Goal: Information Seeking & Learning: Find specific fact

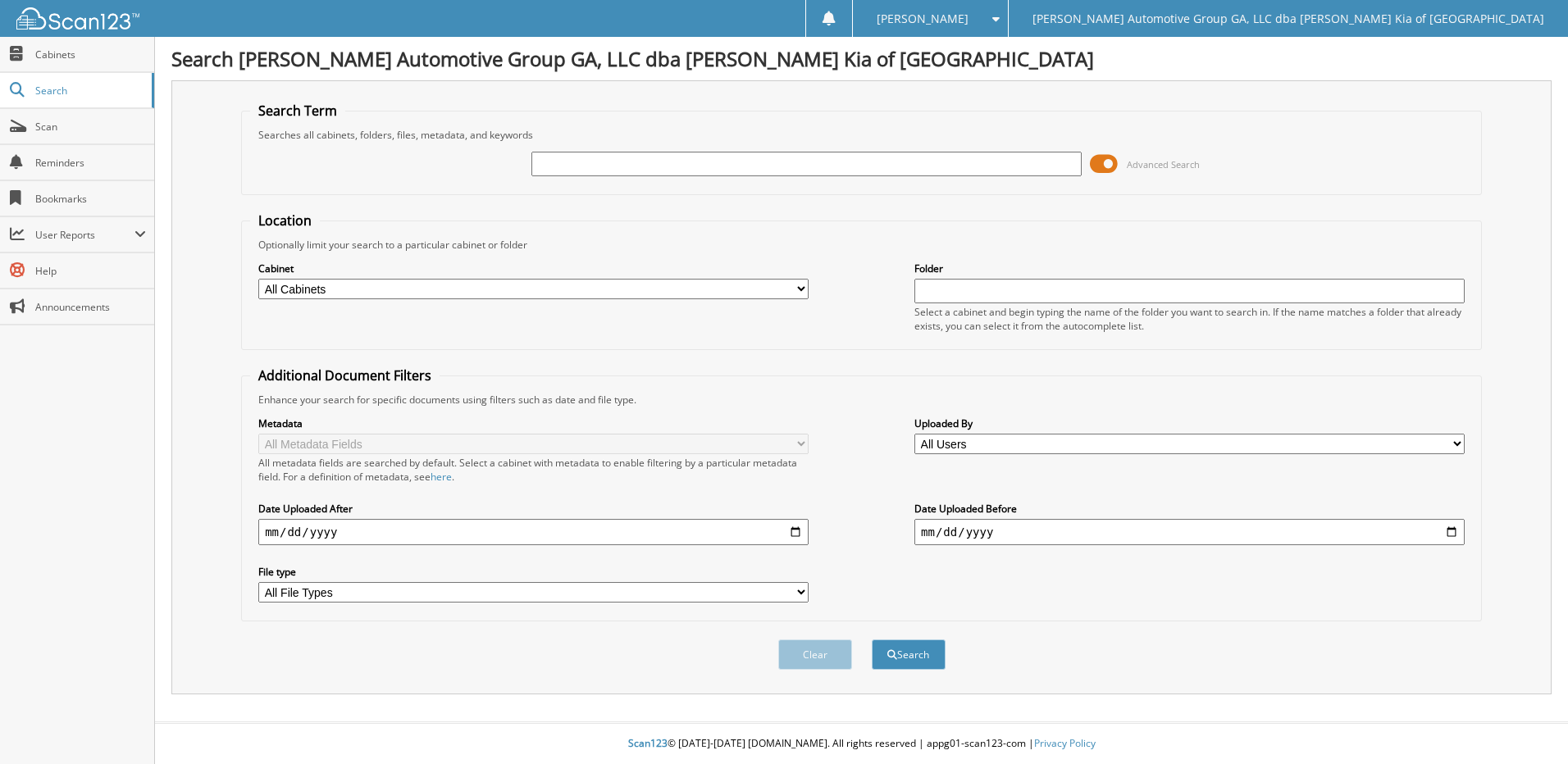
click at [1099, 162] on span at bounding box center [1103, 163] width 28 height 25
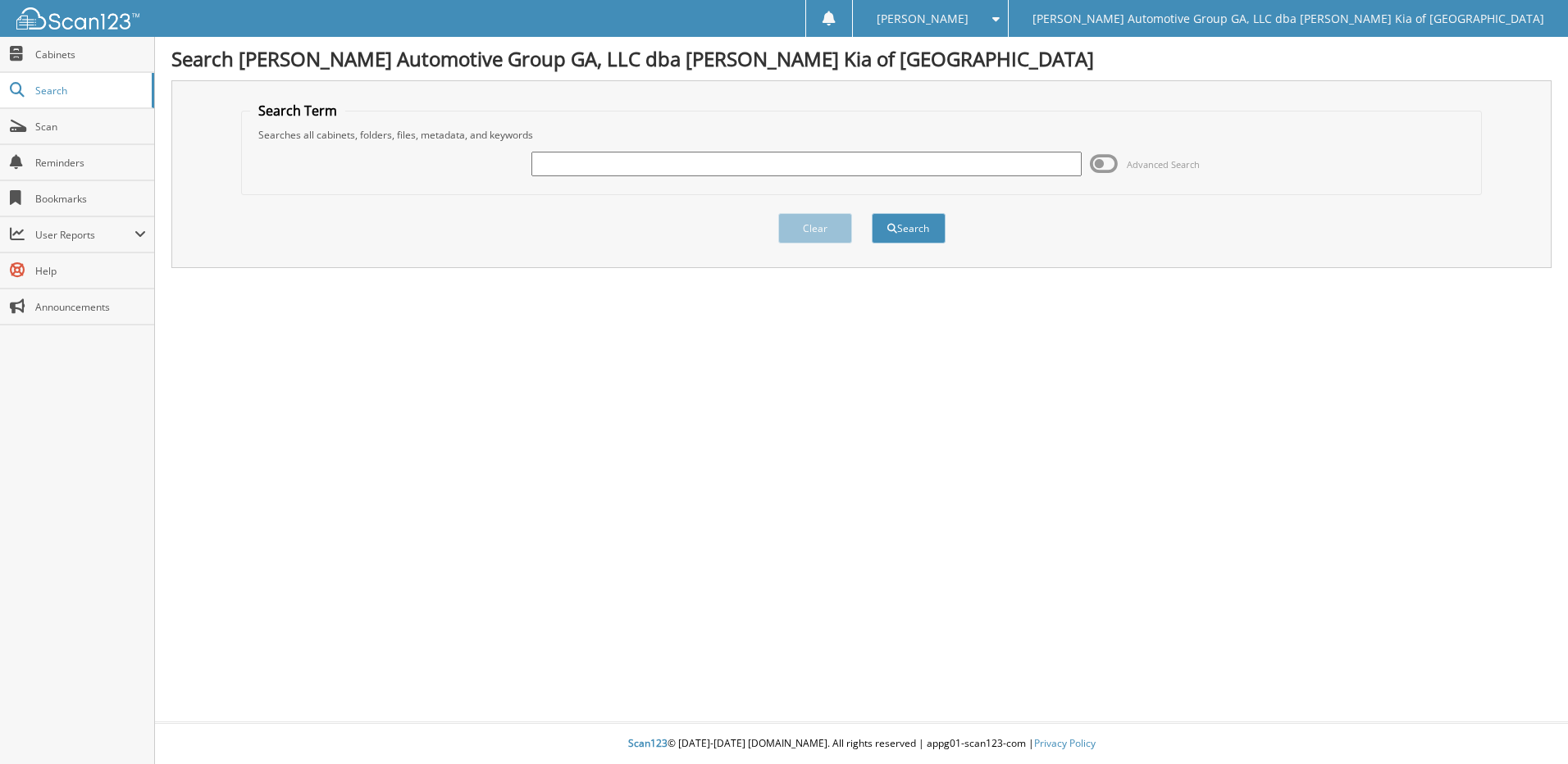
click at [773, 155] on input "text" at bounding box center [806, 163] width 550 height 25
type input "40980"
click at [872, 213] on button "Search" at bounding box center [908, 228] width 74 height 30
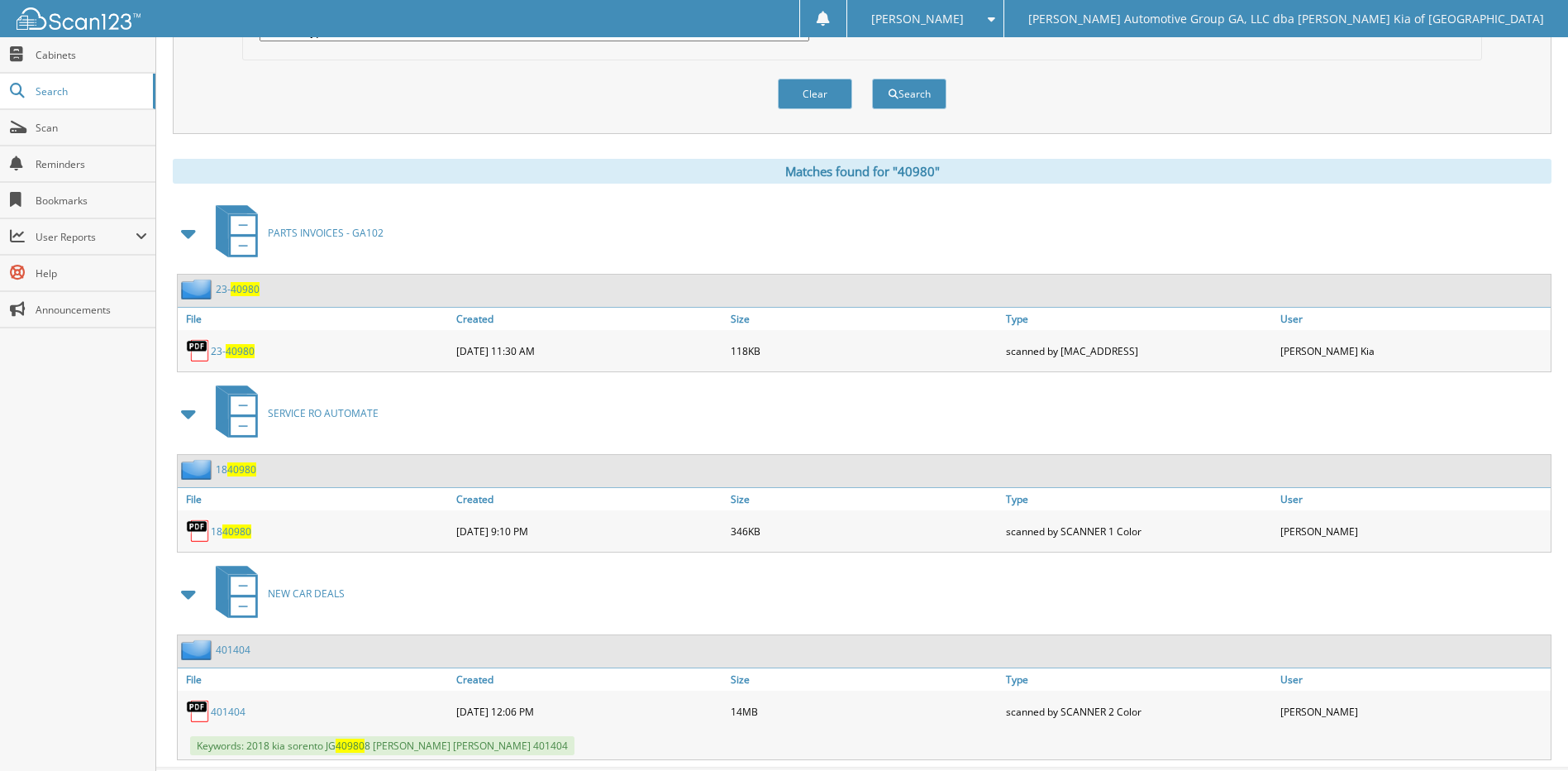
scroll to position [607, 0]
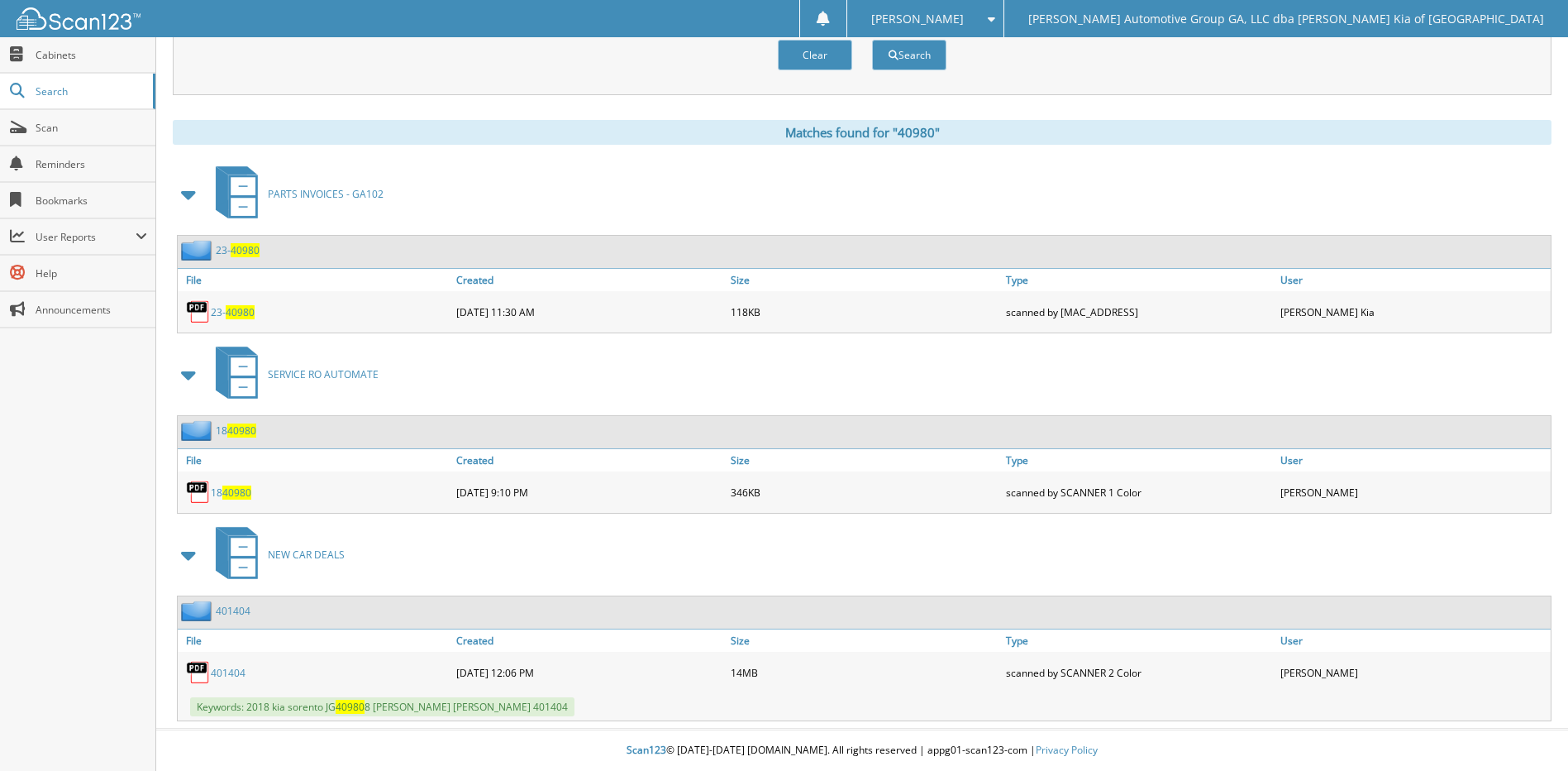
click at [188, 555] on span at bounding box center [188, 555] width 23 height 29
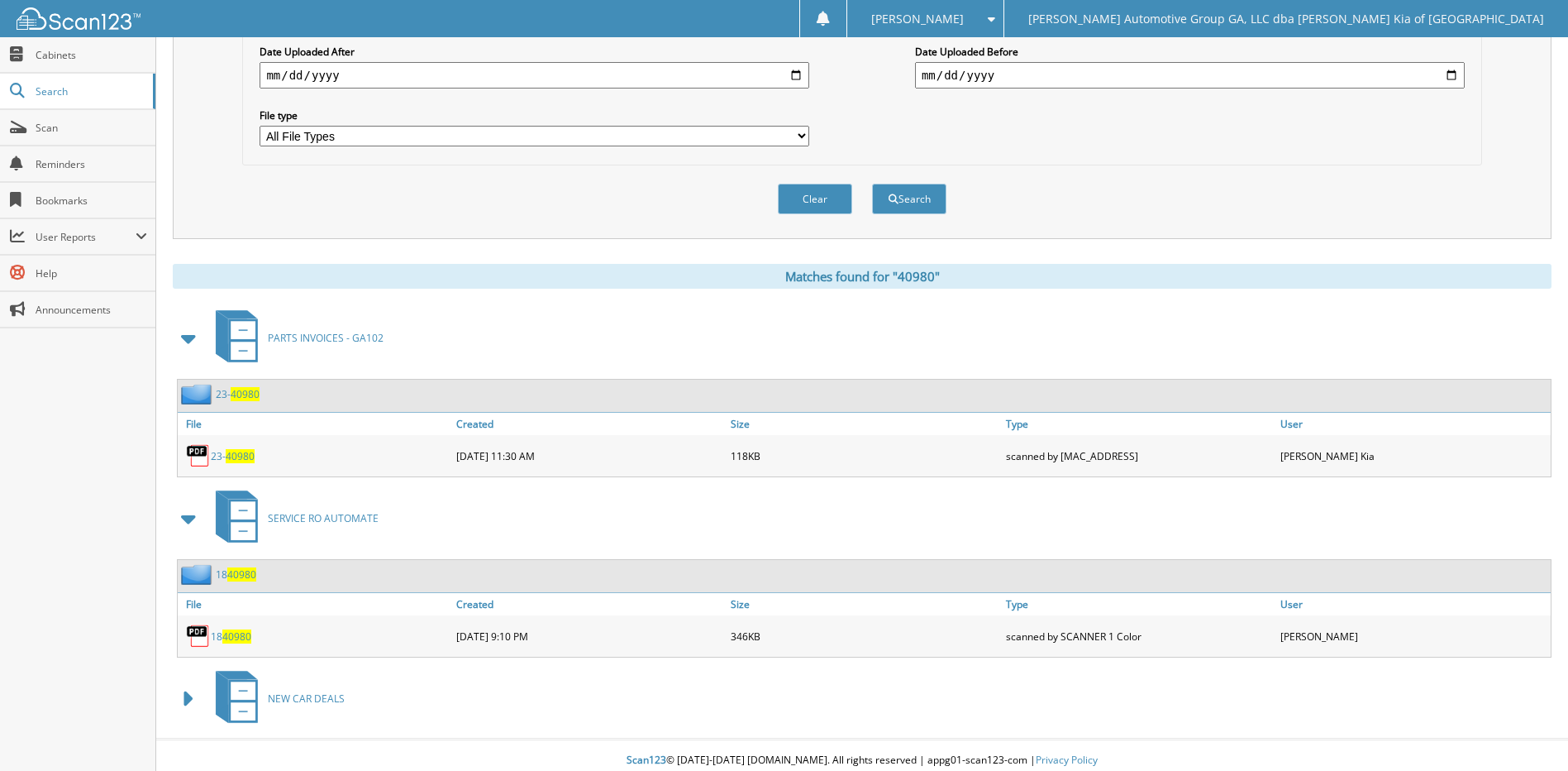
scroll to position [472, 0]
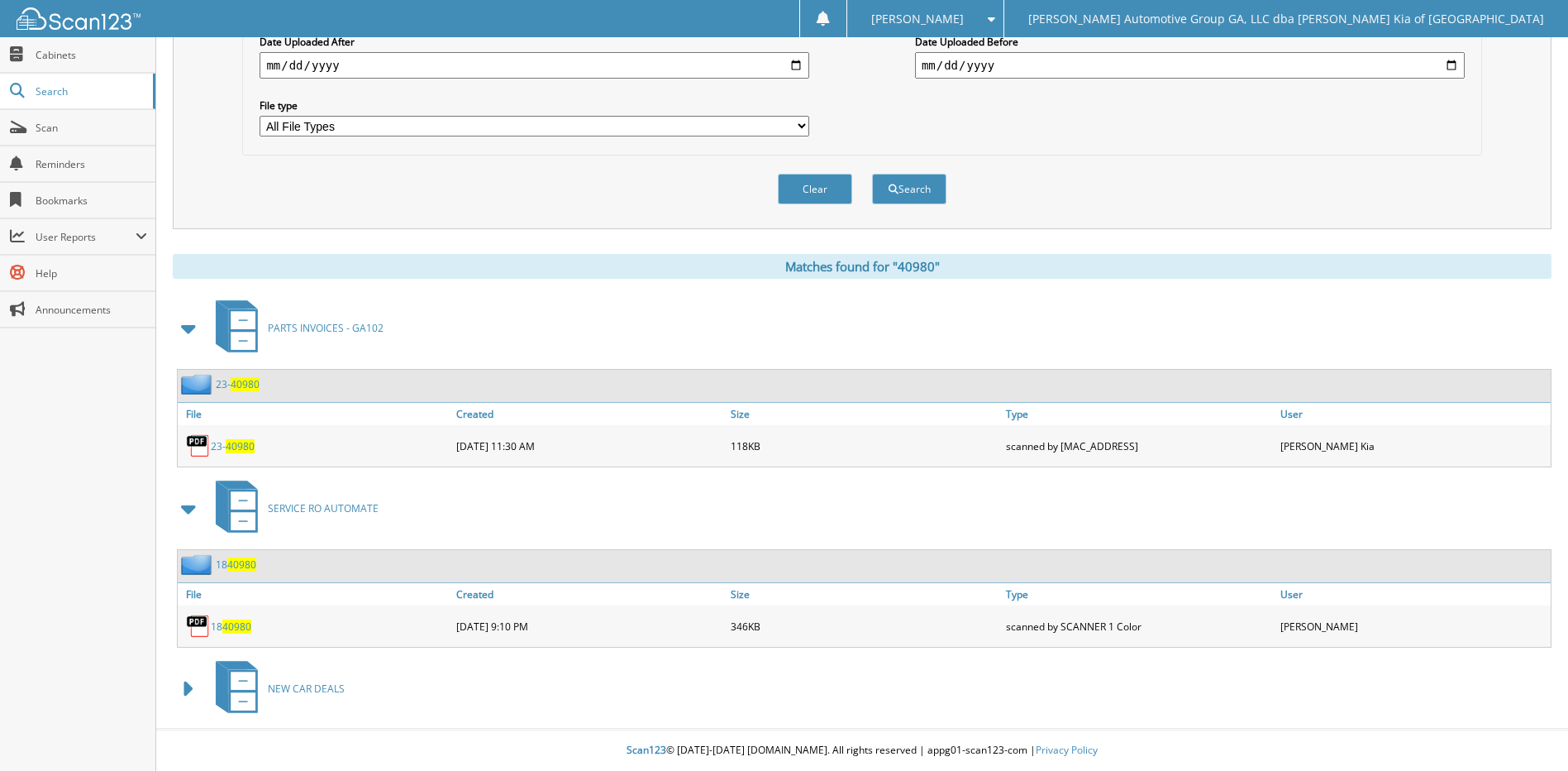
click at [355, 507] on span "SERVICE RO AUTOMATE" at bounding box center [323, 507] width 111 height 14
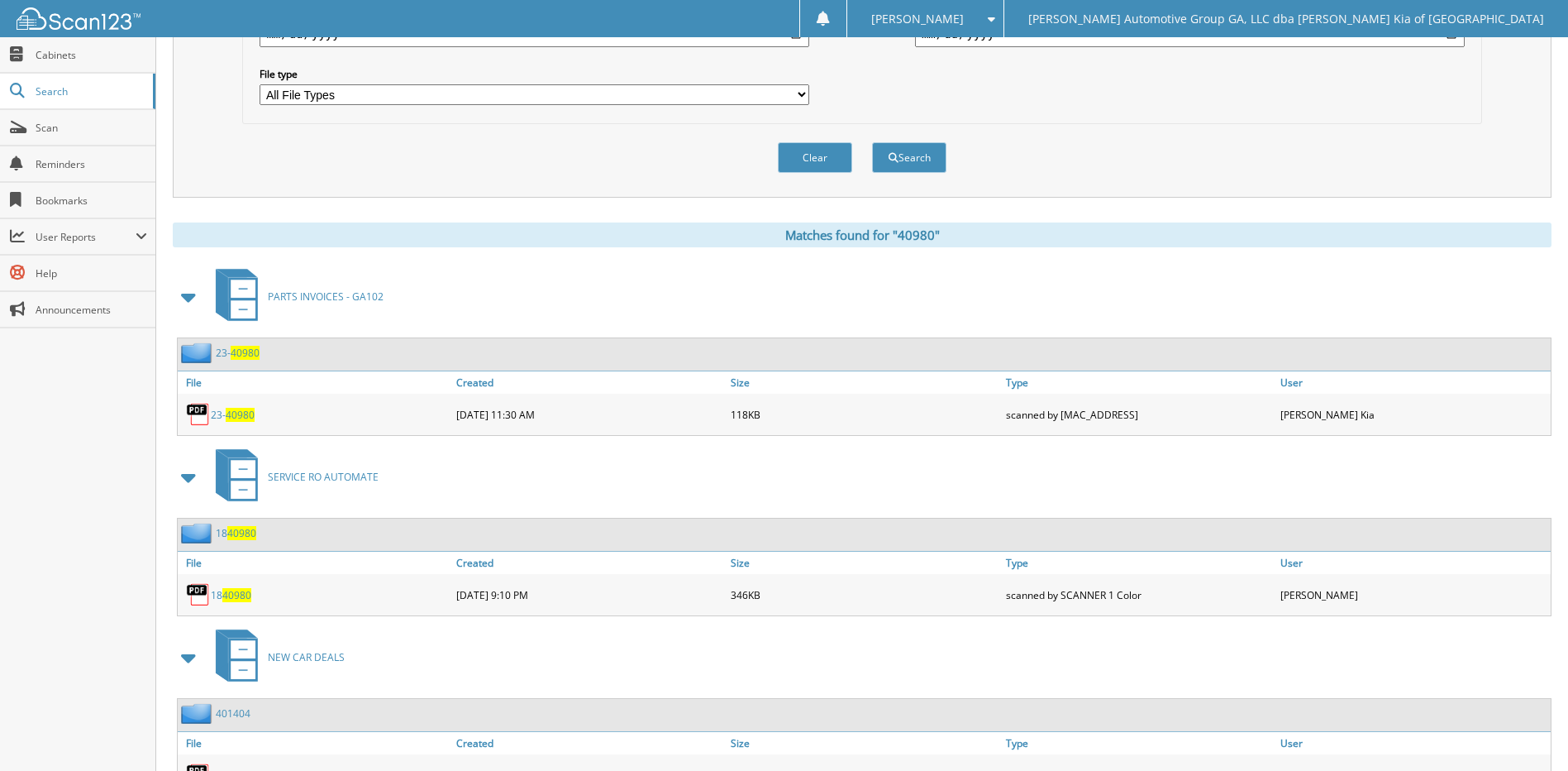
scroll to position [579, 0]
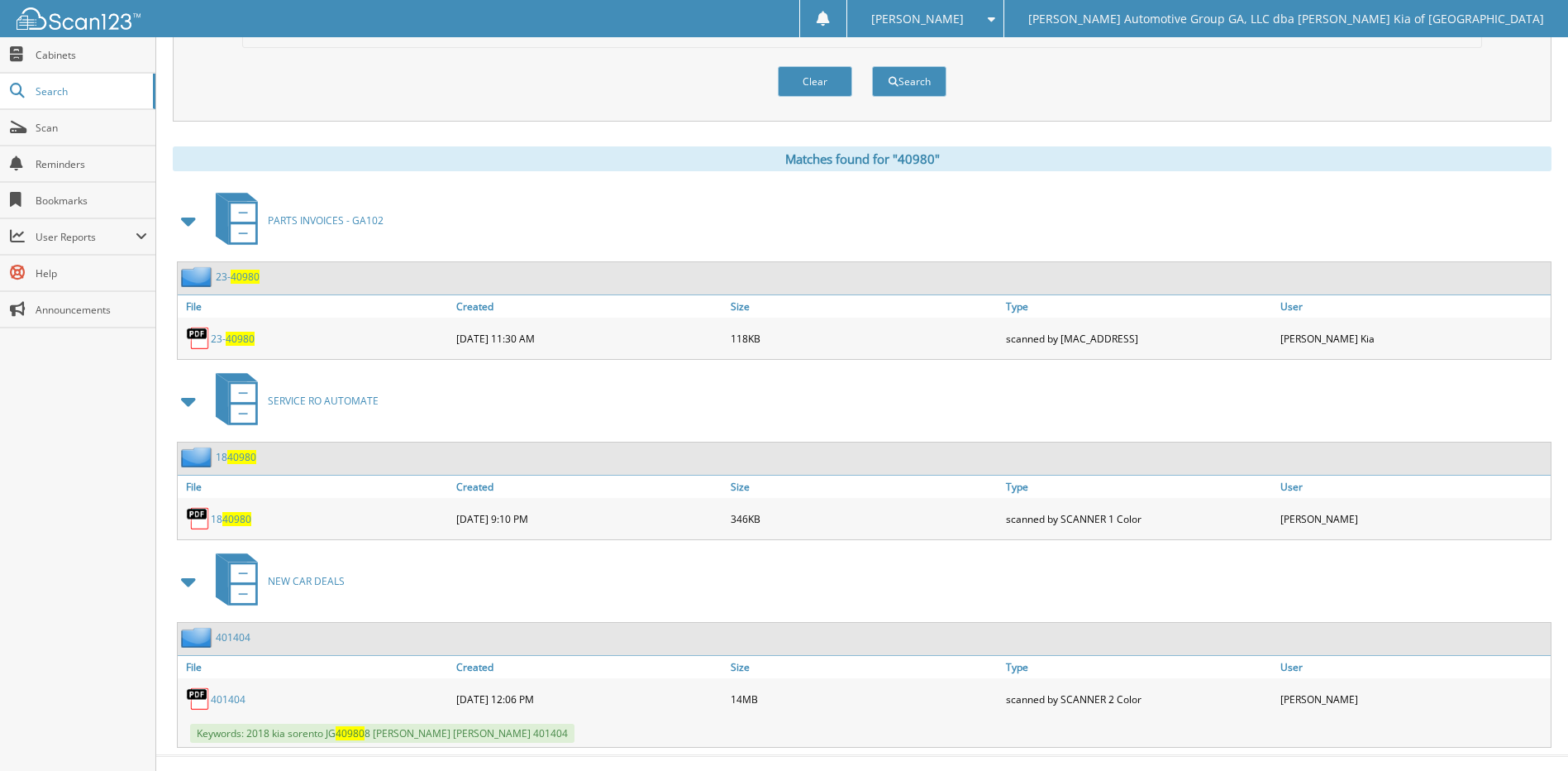
click at [243, 457] on span "40980" at bounding box center [241, 457] width 28 height 14
